Goal: Information Seeking & Learning: Learn about a topic

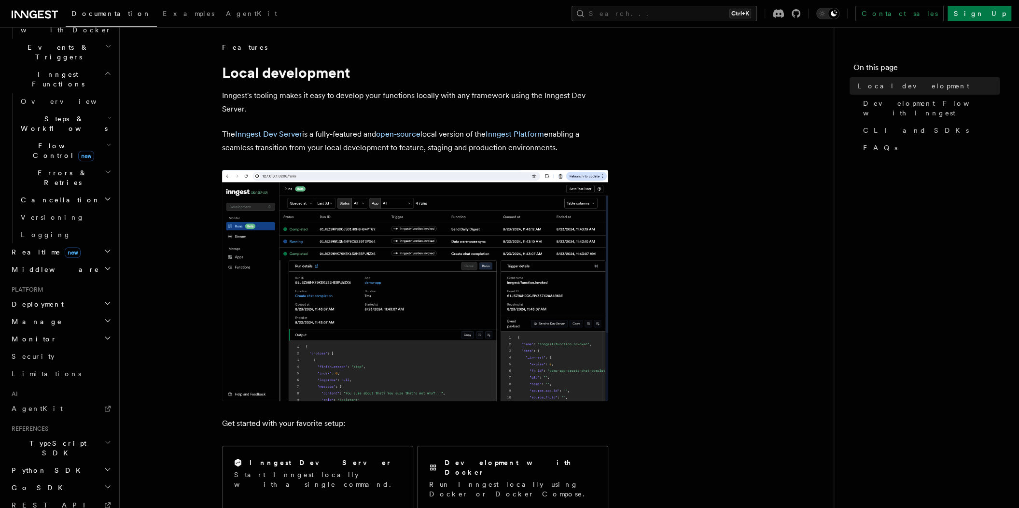
scroll to position [332, 0]
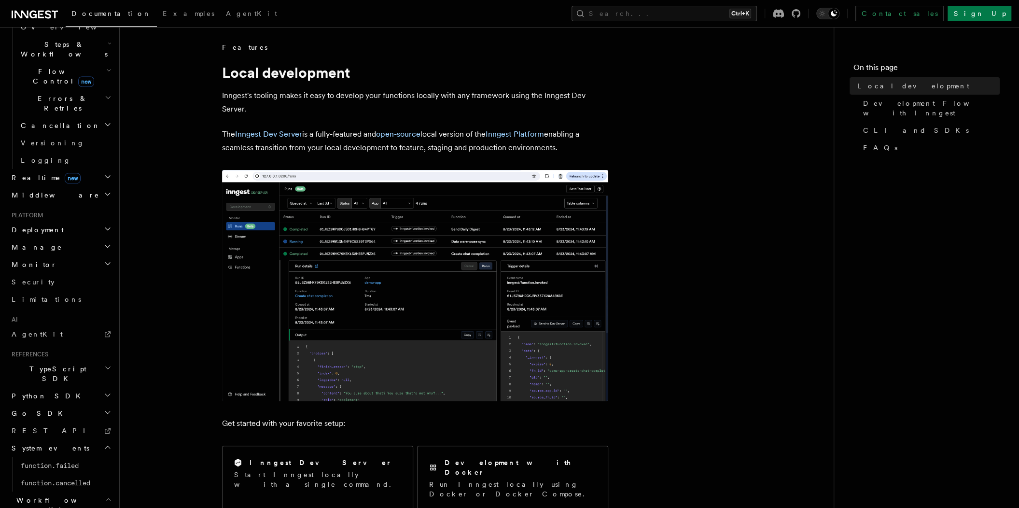
scroll to position [357, 0]
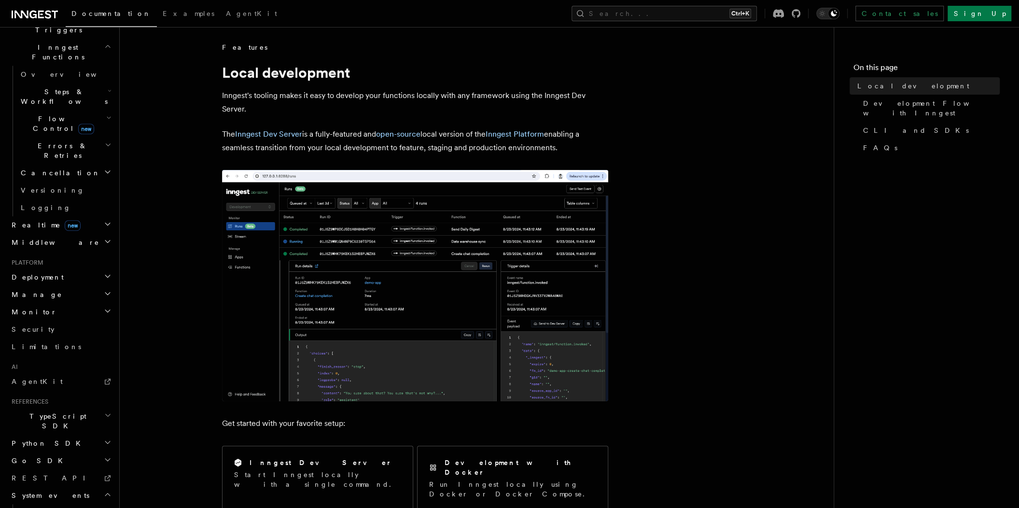
click at [56, 452] on h2 "Go SDK" at bounding box center [61, 460] width 106 height 17
click at [52, 434] on h2 "Python SDK" at bounding box center [61, 442] width 106 height 17
click at [51, 411] on span "TypeScript SDK" at bounding box center [56, 420] width 97 height 19
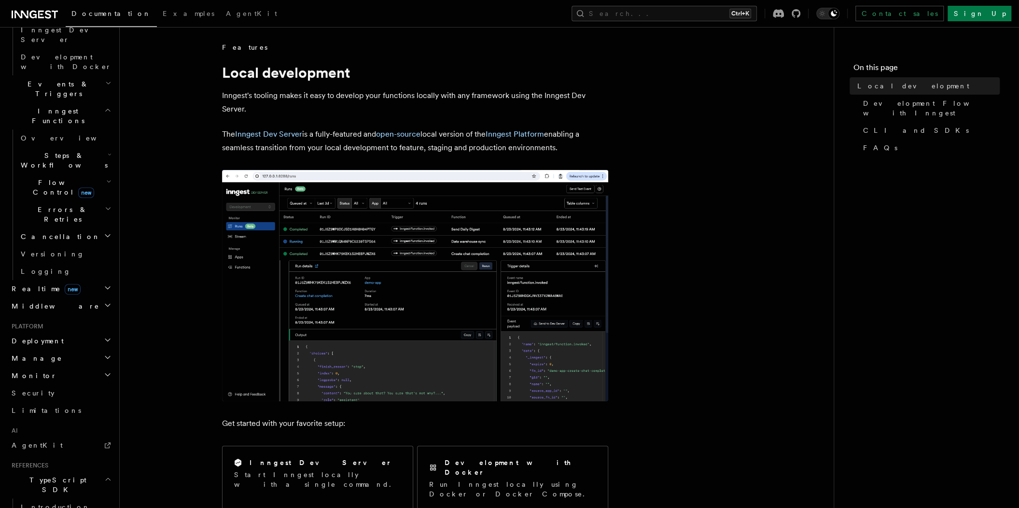
scroll to position [212, 0]
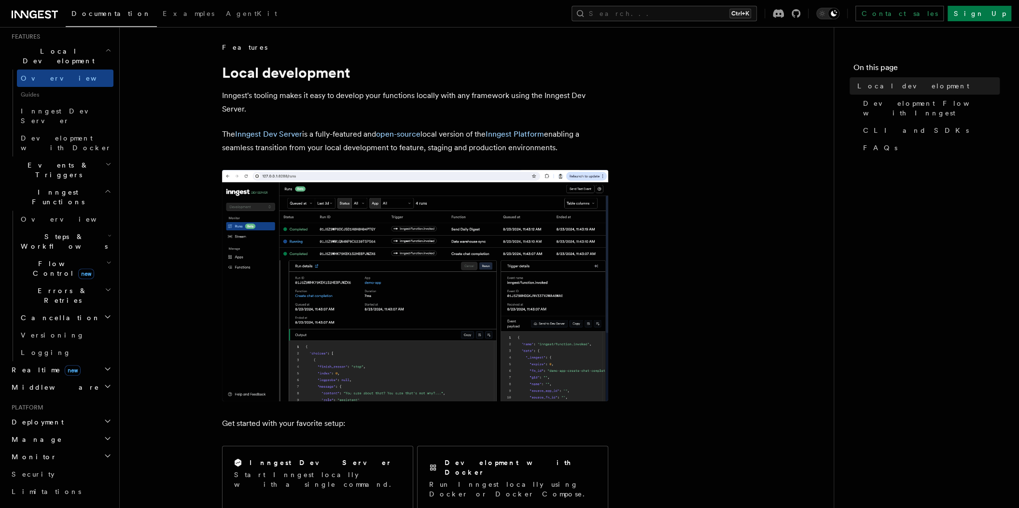
click at [57, 448] on h2 "Monitor" at bounding box center [61, 456] width 106 height 17
click at [56, 431] on h2 "Manage" at bounding box center [61, 439] width 106 height 17
click at [53, 413] on h2 "Deployment" at bounding box center [61, 421] width 106 height 17
click at [78, 361] on h2 "Realtime new" at bounding box center [61, 369] width 106 height 17
click at [51, 423] on h2 "Middleware" at bounding box center [61, 431] width 106 height 17
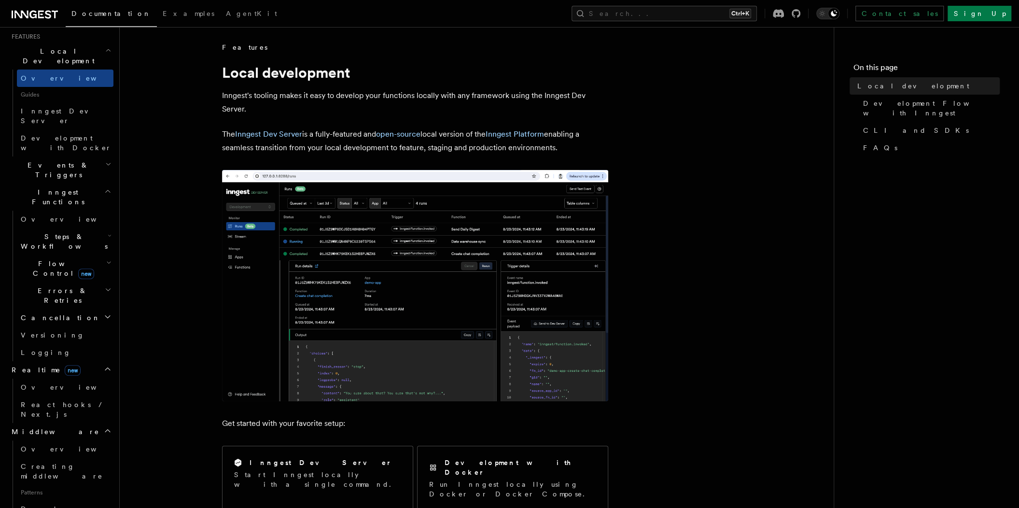
click at [49, 259] on span "Flow Control new" at bounding box center [61, 268] width 89 height 19
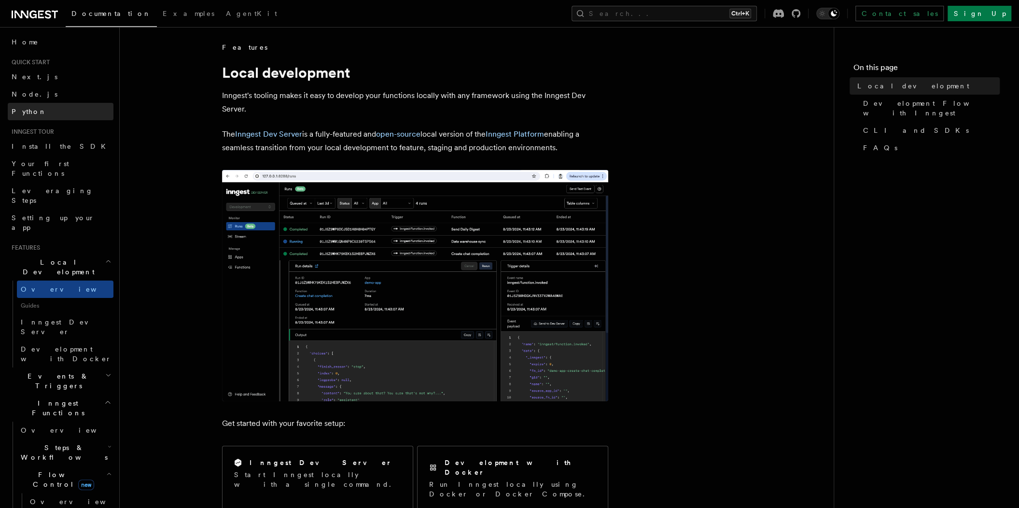
scroll to position [0, 0]
click at [28, 42] on span "Home" at bounding box center [25, 44] width 27 height 10
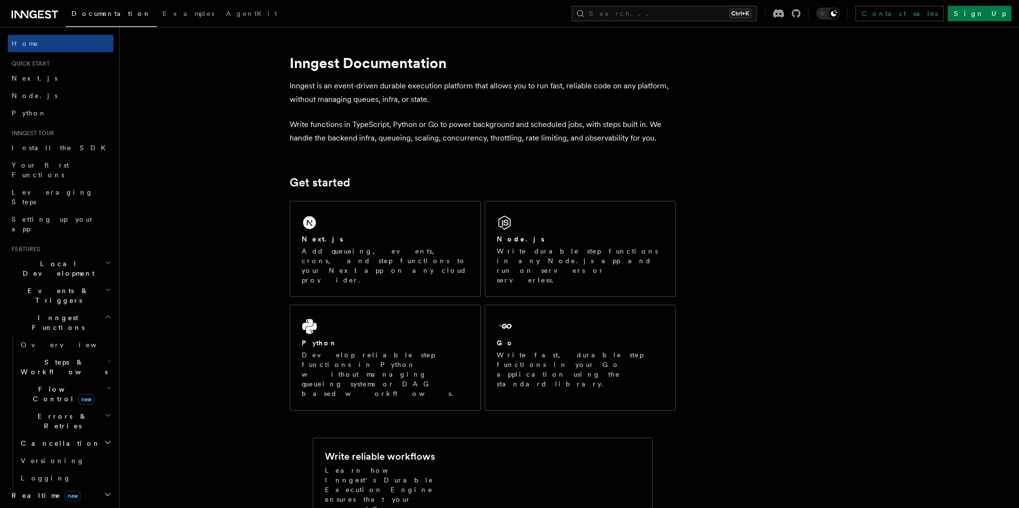
click at [24, 12] on icon at bounding box center [35, 15] width 46 height 12
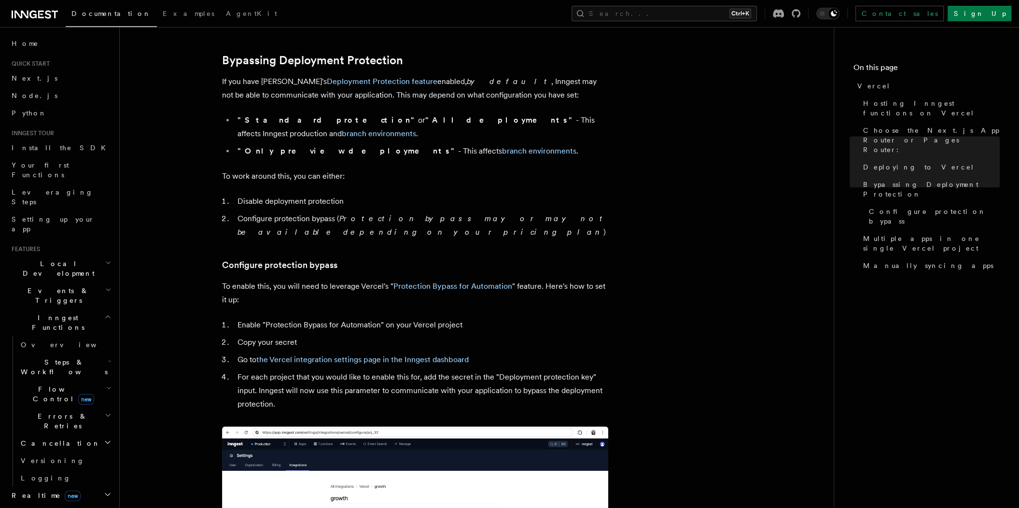
scroll to position [713, 0]
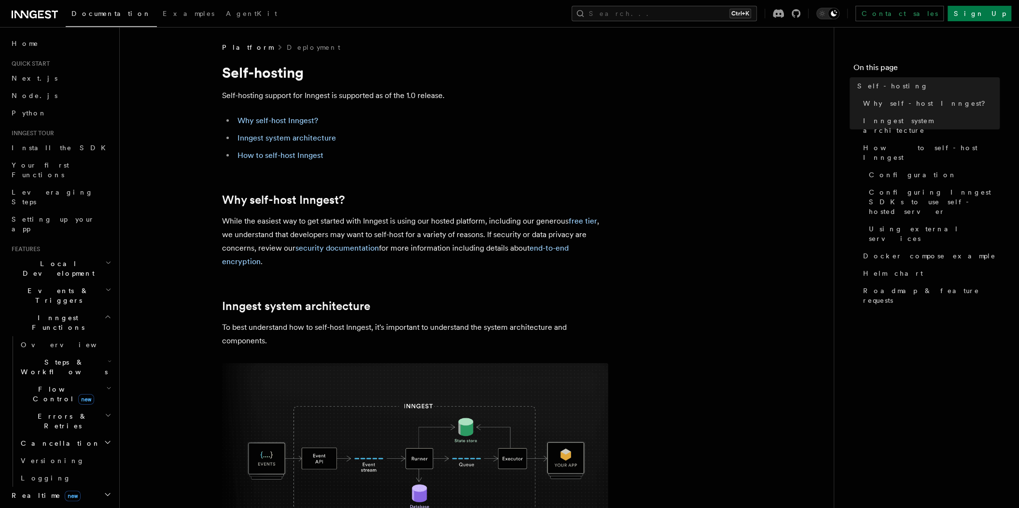
drag, startPoint x: 646, startPoint y: 112, endPoint x: 621, endPoint y: 95, distance: 30.5
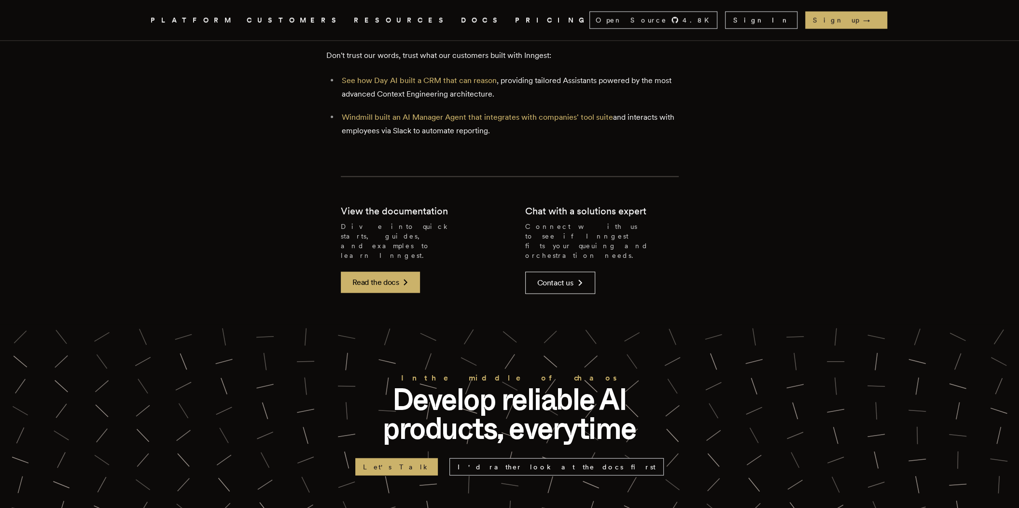
scroll to position [1883, 0]
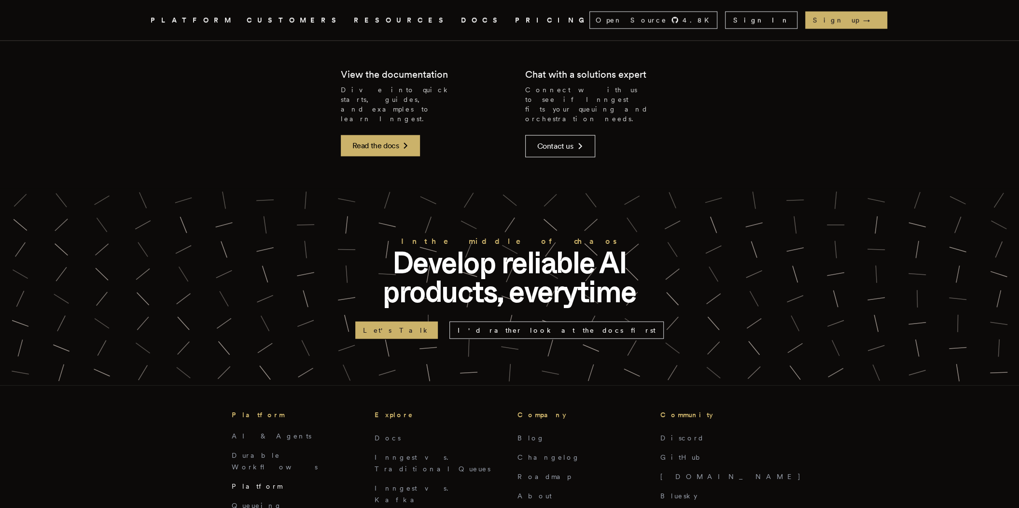
click at [239, 482] on link "Platform" at bounding box center [257, 486] width 51 height 8
